Goal: Information Seeking & Learning: Learn about a topic

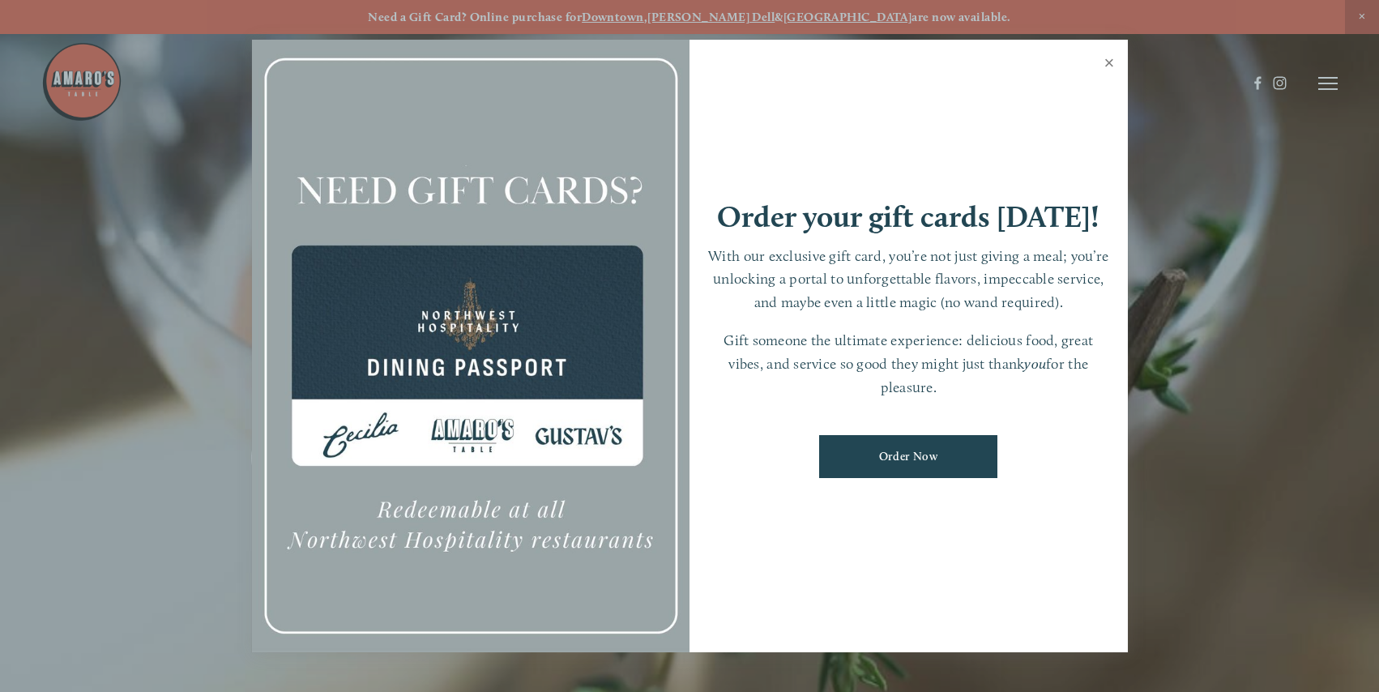
click at [1112, 61] on link "Close" at bounding box center [1110, 64] width 32 height 45
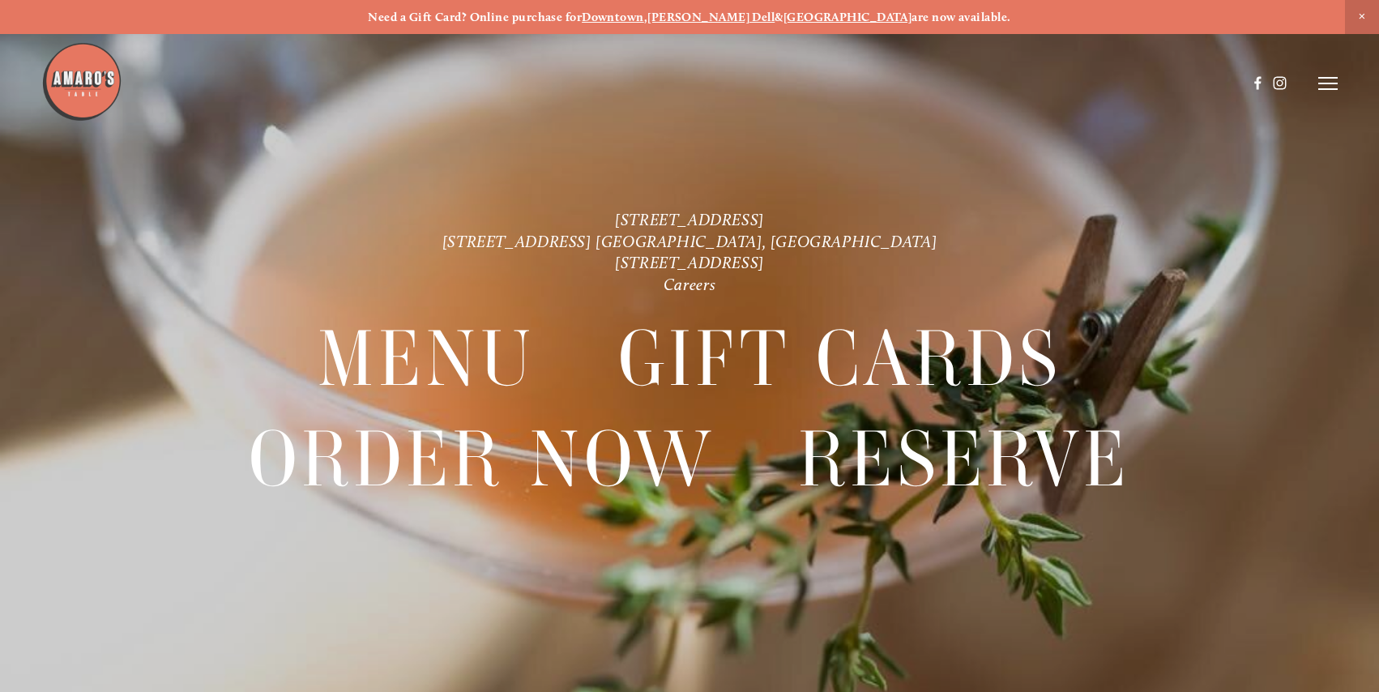
click at [1329, 78] on line at bounding box center [1328, 78] width 19 height 0
click at [1182, 83] on span "Gallery" at bounding box center [1167, 82] width 39 height 14
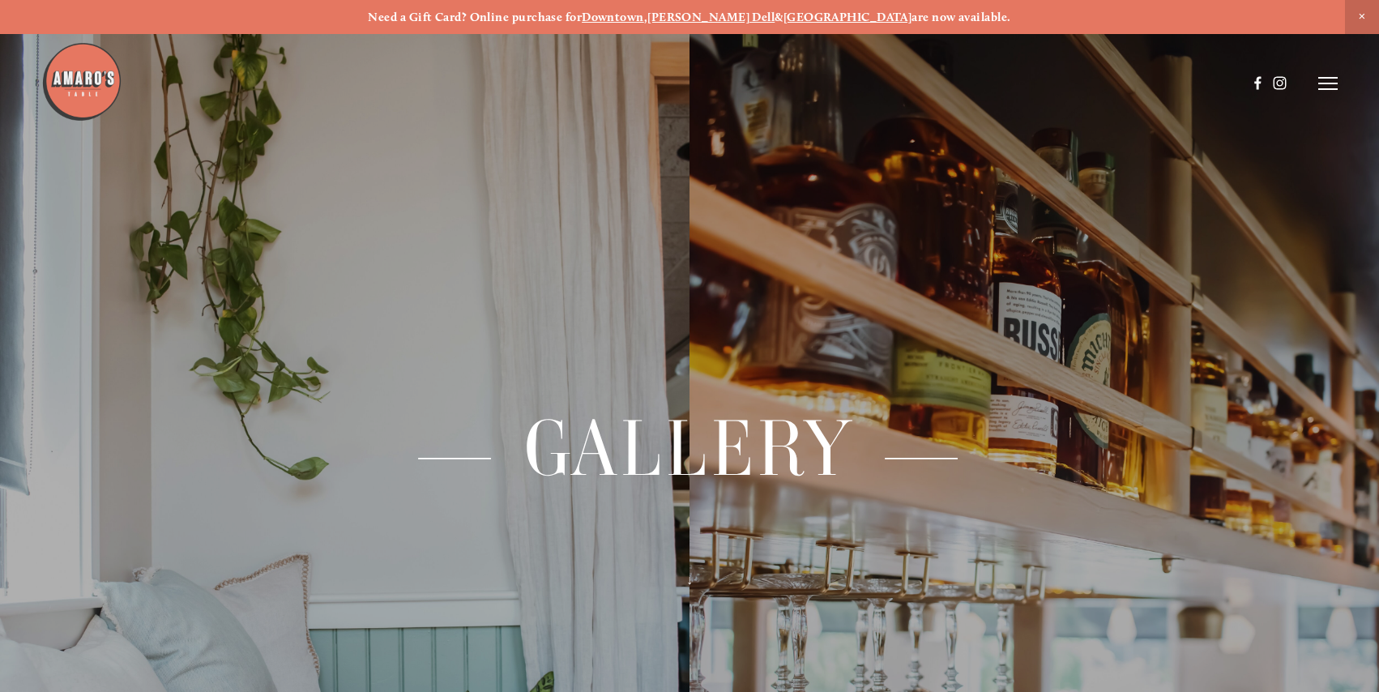
click at [1332, 78] on line at bounding box center [1328, 78] width 19 height 0
click at [1125, 84] on span "Visit" at bounding box center [1125, 82] width 24 height 14
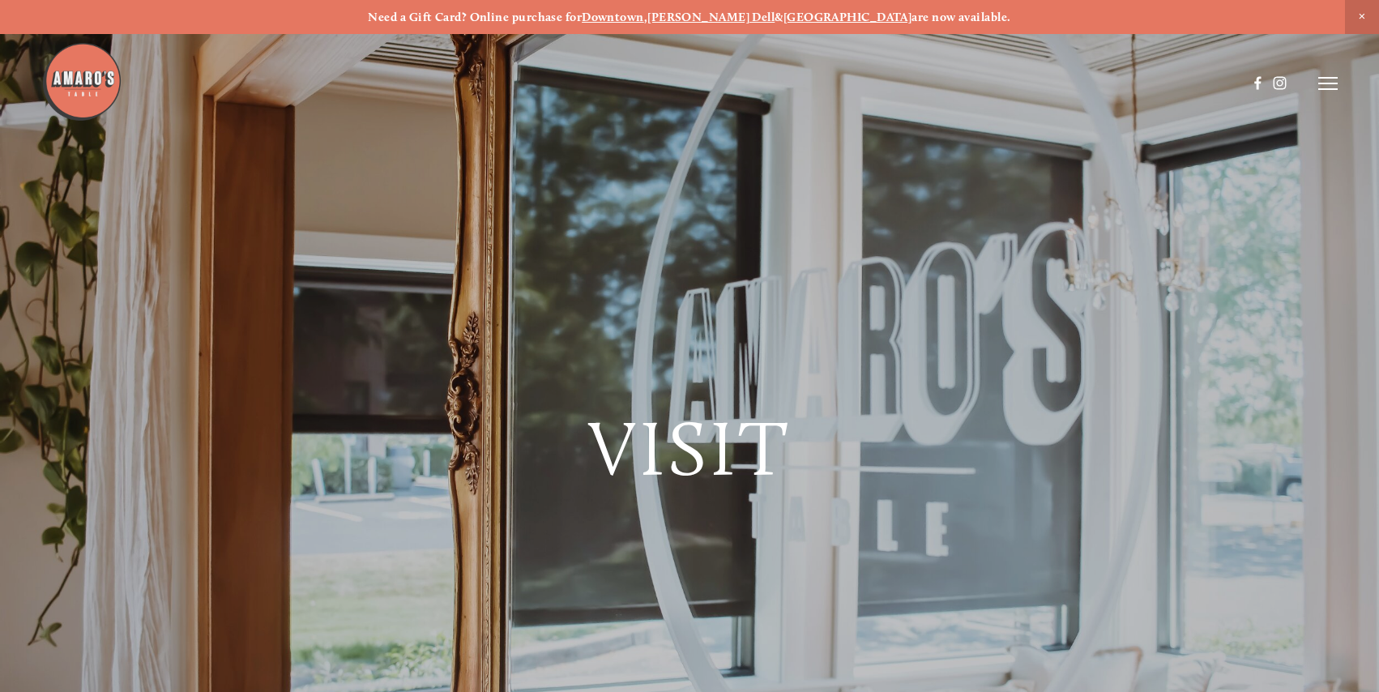
click at [1325, 80] on icon at bounding box center [1328, 83] width 19 height 15
click at [1019, 81] on span "Menu" at bounding box center [1015, 82] width 31 height 14
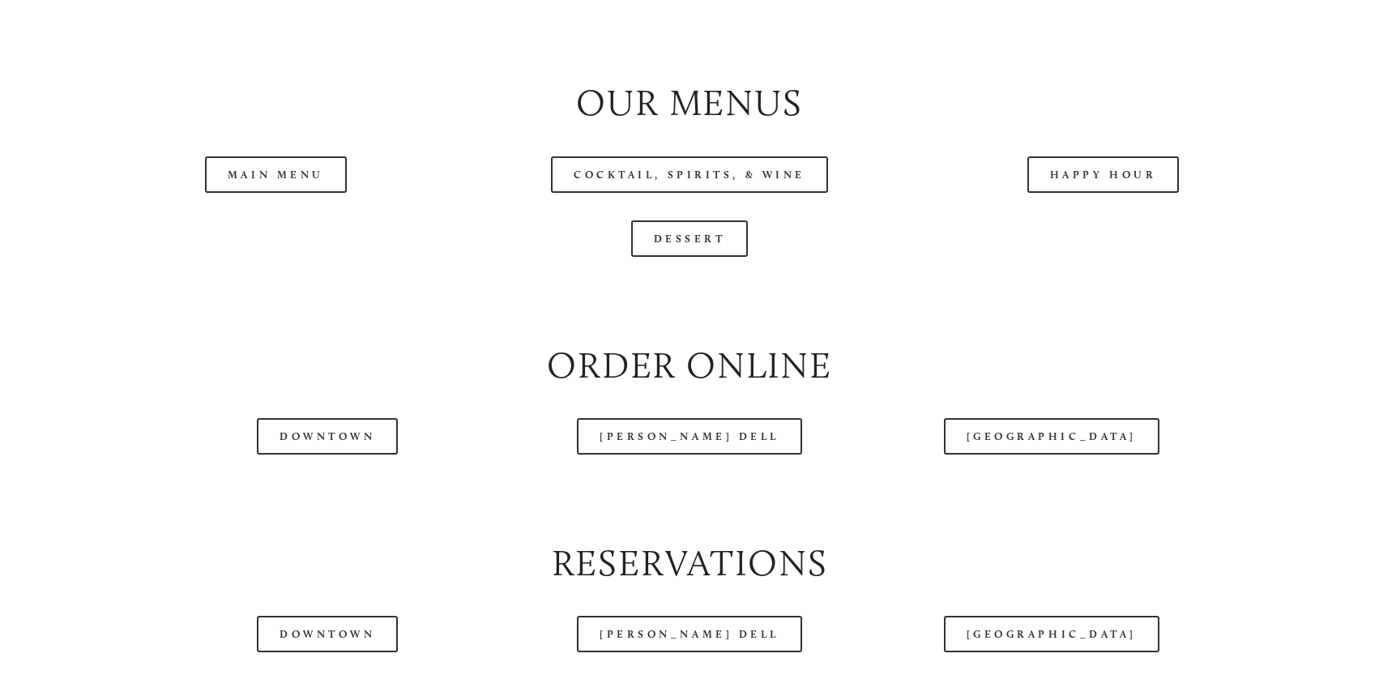
scroll to position [1783, 0]
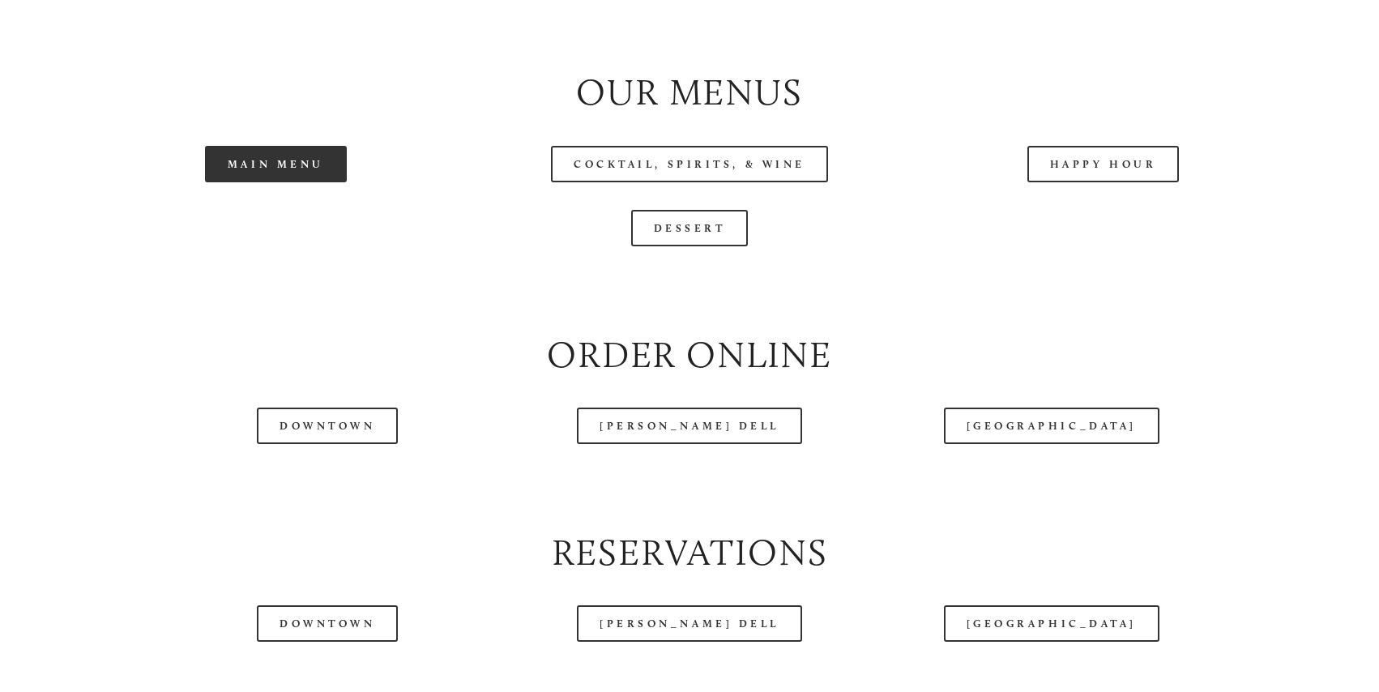
click at [289, 174] on link "Main Menu" at bounding box center [276, 164] width 142 height 36
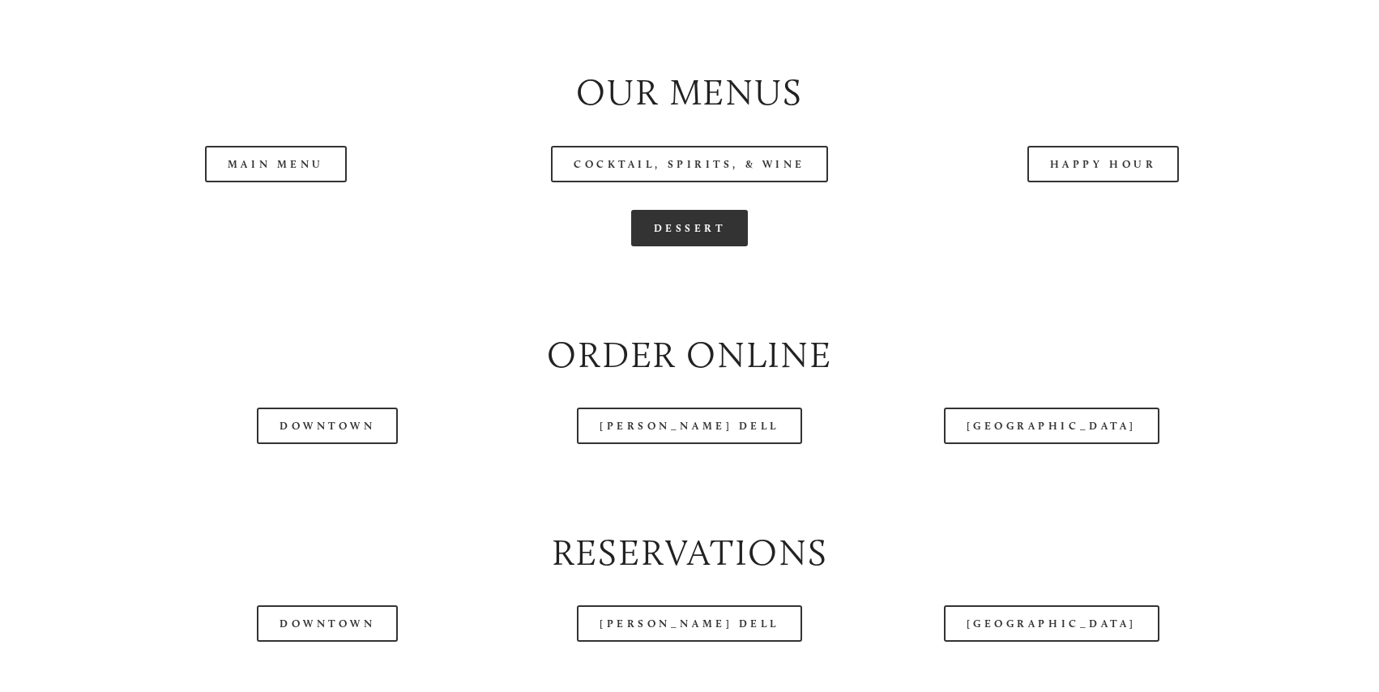
click at [680, 245] on link "Dessert" at bounding box center [690, 228] width 118 height 36
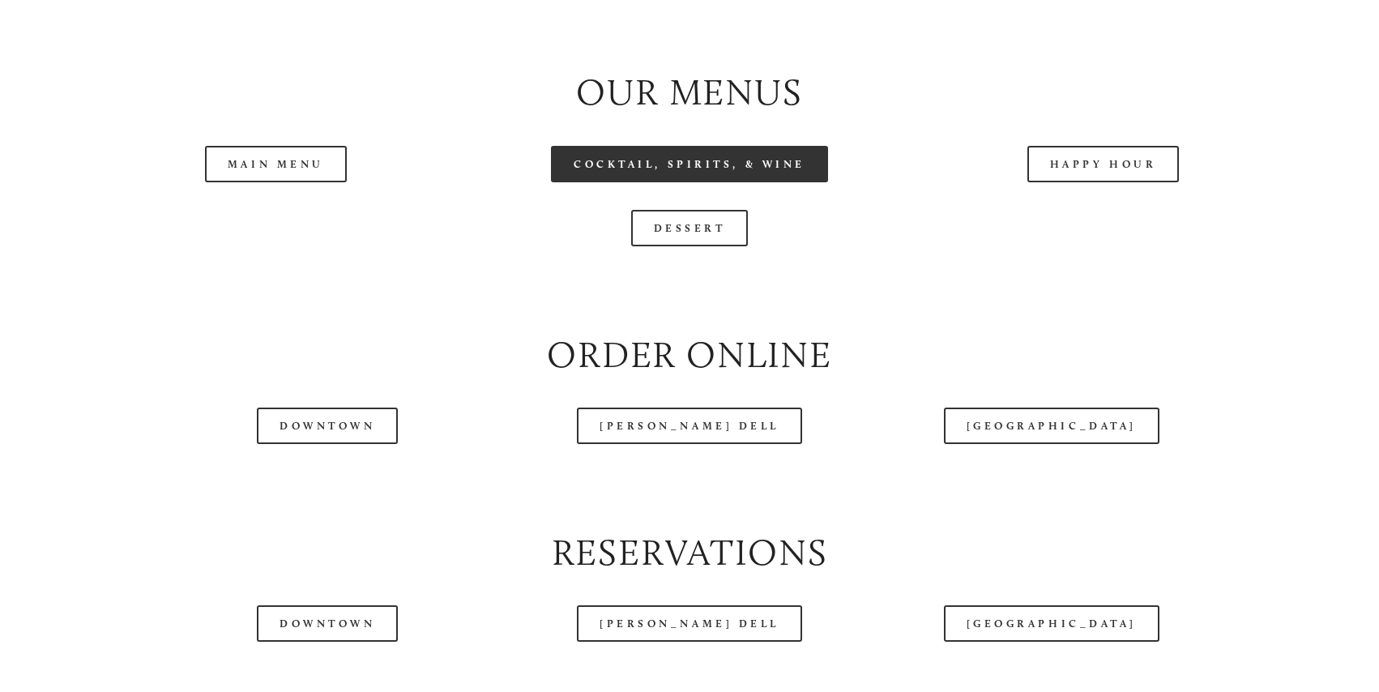
click at [701, 177] on link "Cocktail, Spirits, & Wine" at bounding box center [689, 164] width 277 height 36
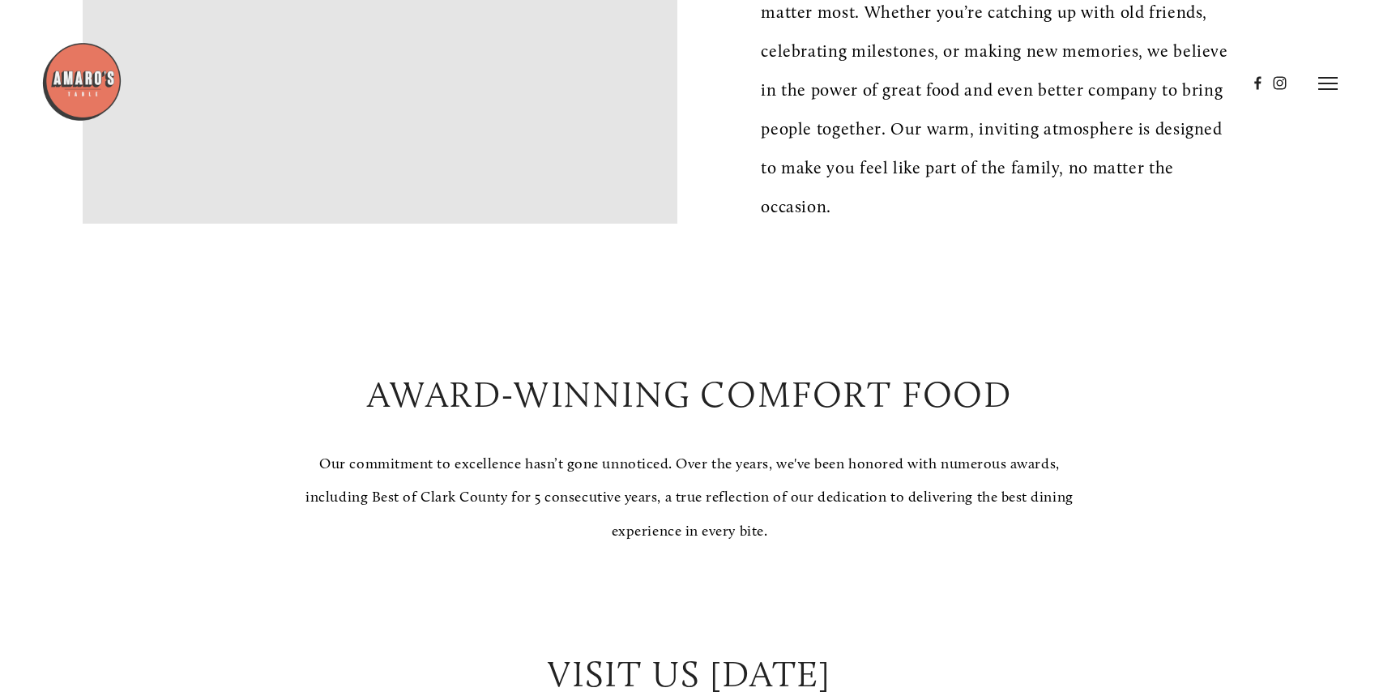
scroll to position [648, 0]
